Goal: Task Accomplishment & Management: Use online tool/utility

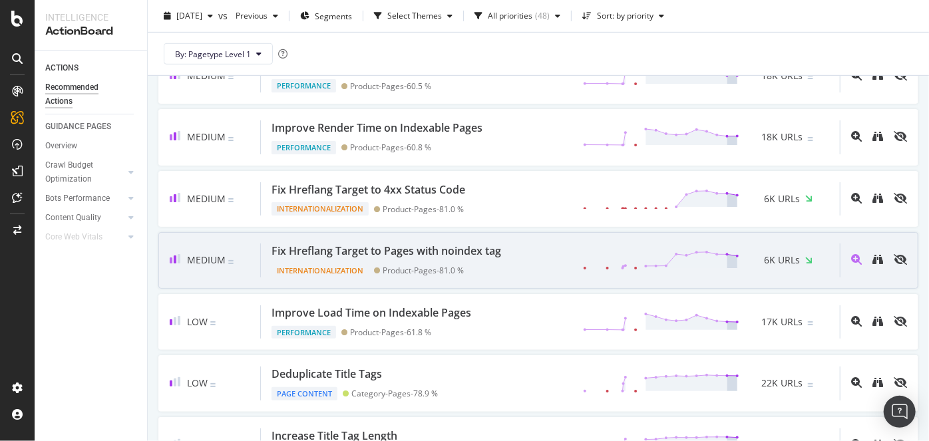
scroll to position [355, 0]
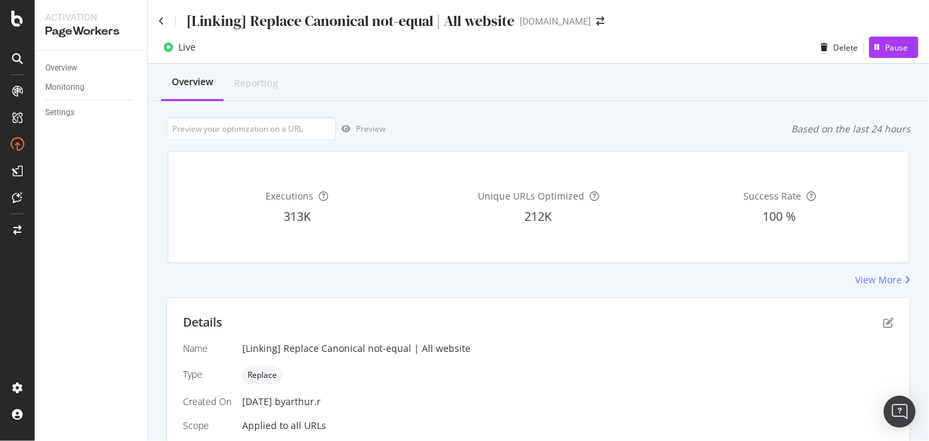
scroll to position [286, 0]
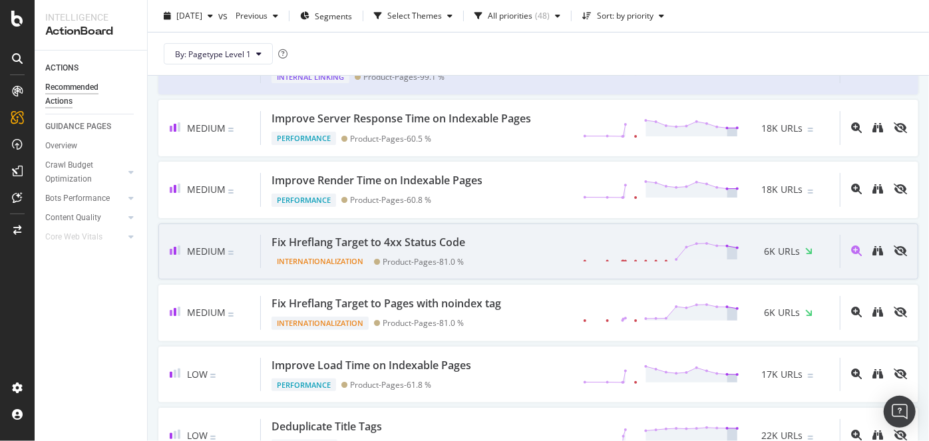
scroll to position [303, 0]
click at [504, 268] on div "Fix Hreflang Target to 4xx Status Code Internationalization Product-Pages - 81.…" at bounding box center [550, 251] width 579 height 34
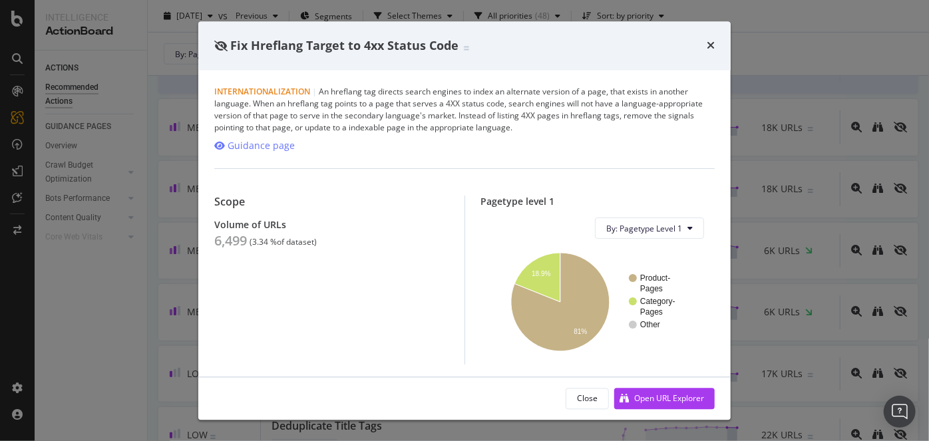
click at [711, 39] on div "times" at bounding box center [711, 45] width 8 height 17
